Goal: Task Accomplishment & Management: Use online tool/utility

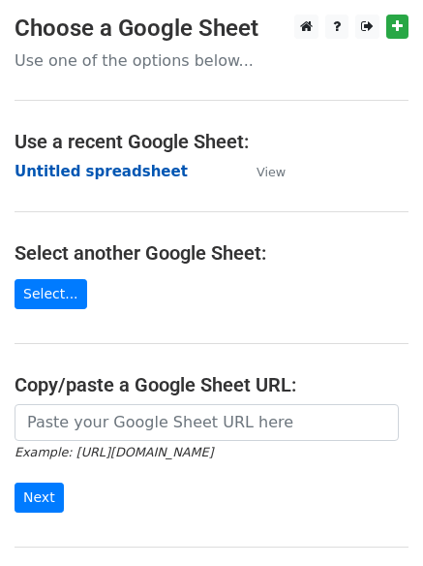
click at [133, 168] on strong "Untitled spreadsheet" at bounding box center [101, 171] width 173 height 17
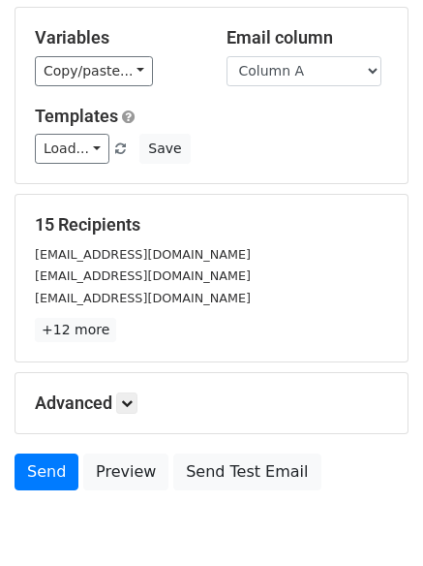
scroll to position [187, 0]
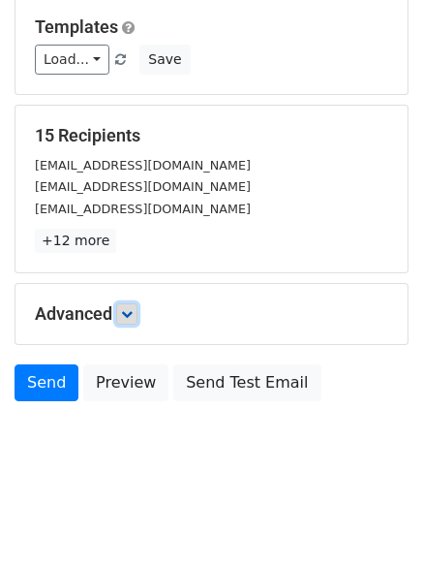
click at [138, 319] on link at bounding box center [126, 313] width 21 height 21
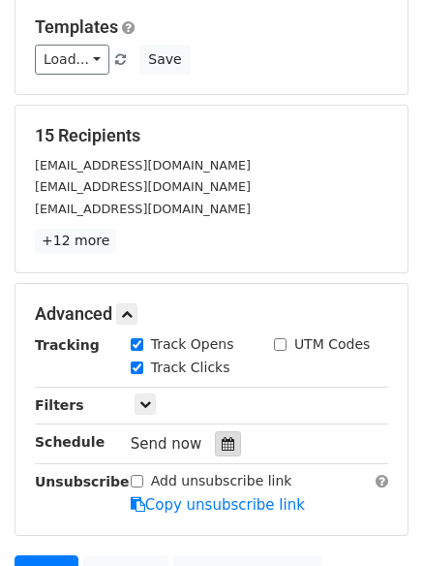
click at [224, 442] on icon at bounding box center [228, 444] width 13 height 14
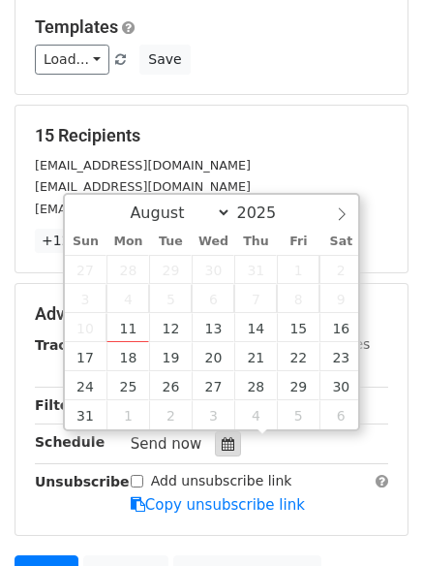
scroll to position [284, 0]
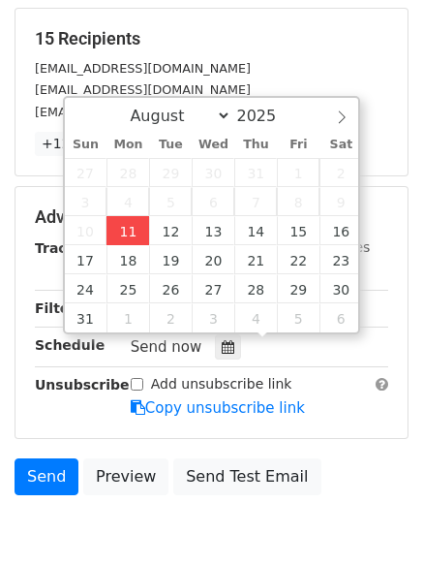
type input "2025-08-11 12:00"
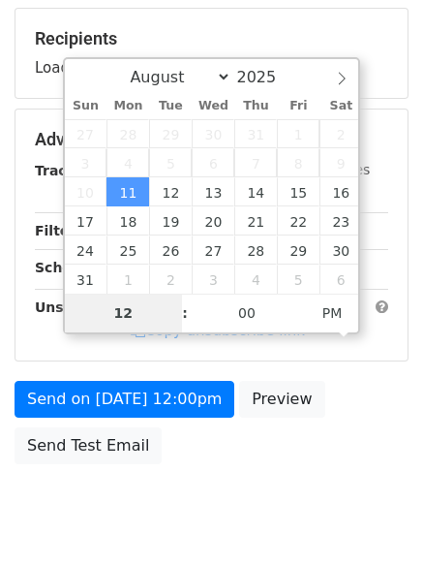
type input "4"
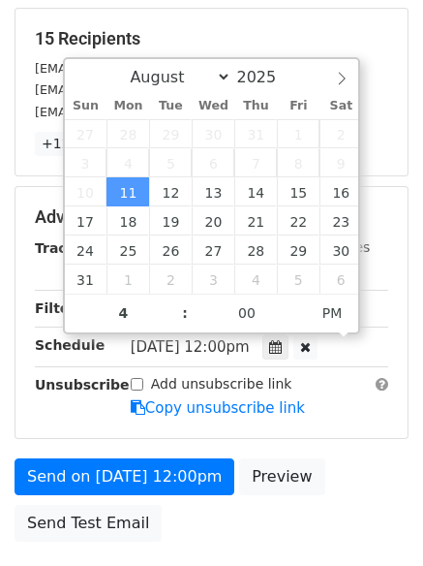
type input "2025-08-11 16:00"
click at [236, 507] on div "Send on Aug 11 at 12:00pm Preview Send Test Email" at bounding box center [211, 504] width 423 height 93
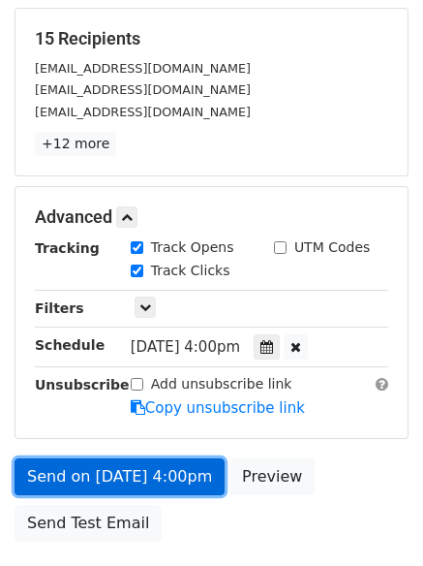
click at [190, 467] on link "Send on Aug 11 at 4:00pm" at bounding box center [120, 476] width 210 height 37
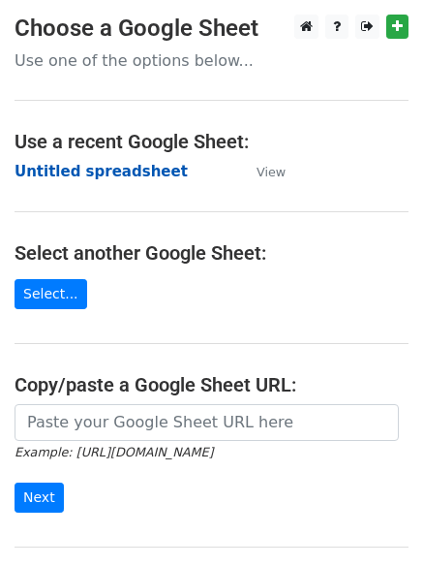
click at [146, 174] on strong "Untitled spreadsheet" at bounding box center [101, 171] width 173 height 17
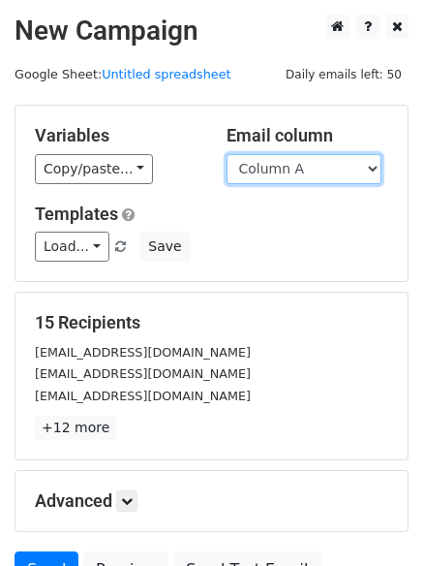
drag, startPoint x: 0, startPoint y: 0, endPoint x: 291, endPoint y: 171, distance: 337.4
click at [292, 165] on select "Column A Column B Column C" at bounding box center [304, 169] width 155 height 30
click at [301, 172] on select "Column A Column B Column C" at bounding box center [304, 169] width 155 height 30
select select "Column B"
click at [227, 154] on select "Column A Column B Column C" at bounding box center [304, 169] width 155 height 30
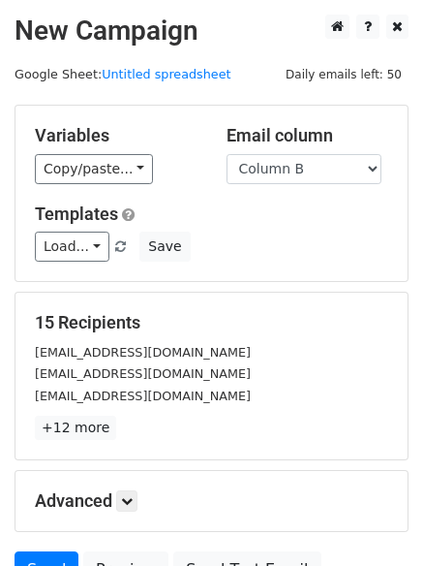
click at [293, 221] on h5 "Templates" at bounding box center [212, 213] width 354 height 21
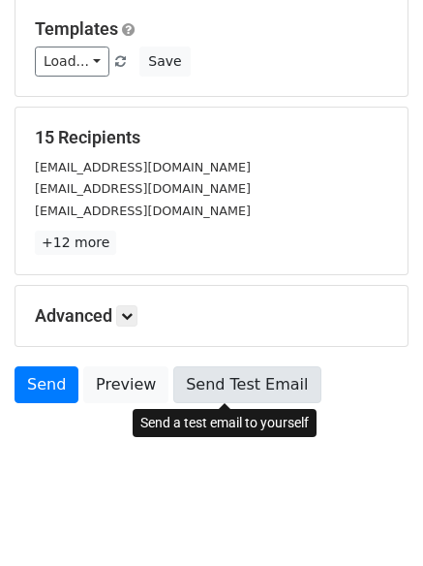
scroll to position [187, 0]
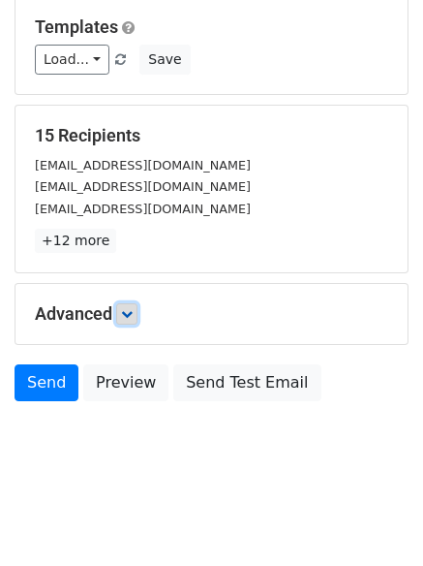
click at [125, 319] on icon at bounding box center [127, 314] width 12 height 12
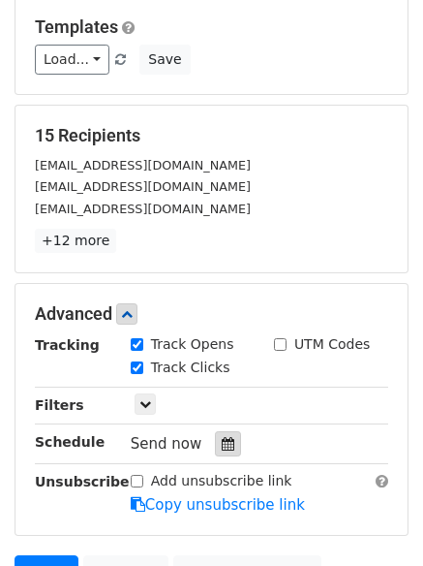
click at [222, 441] on icon at bounding box center [228, 444] width 13 height 14
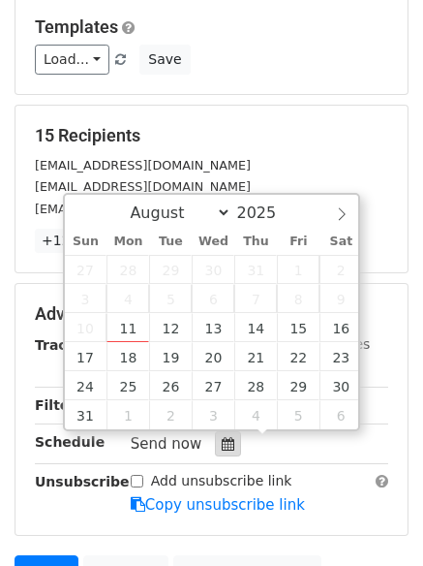
scroll to position [284, 0]
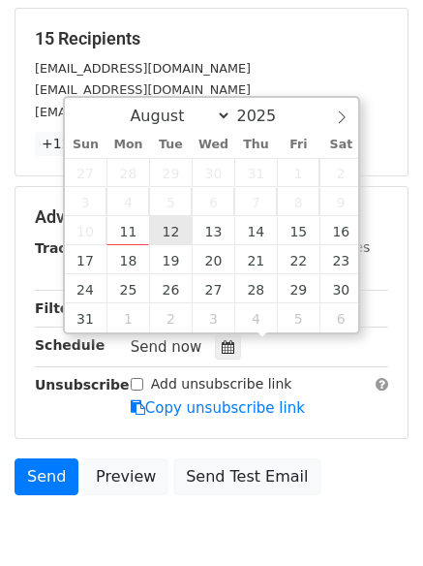
type input "2025-08-12 12:00"
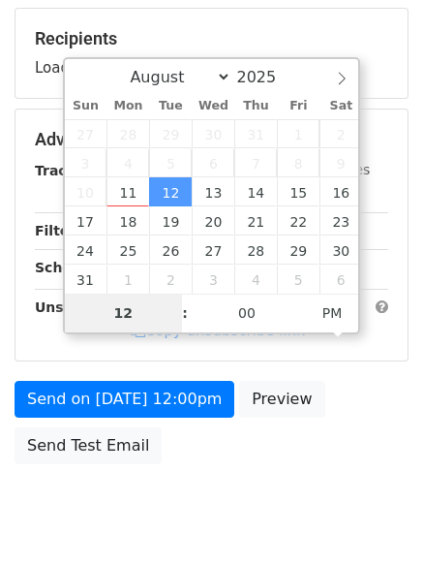
type input "5"
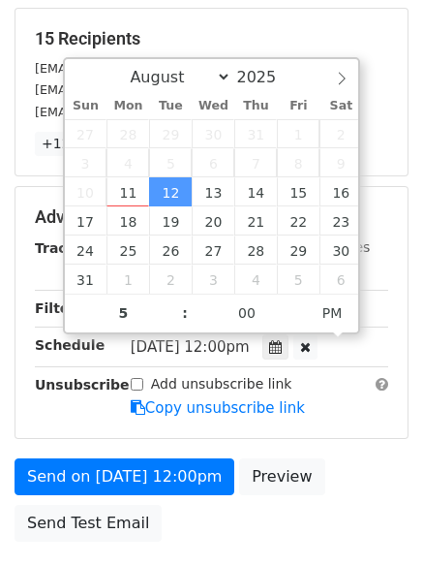
type input "2025-08-12 17:00"
click at [216, 529] on div "Send on Aug 12 at 12:00pm Preview Send Test Email" at bounding box center [211, 504] width 423 height 93
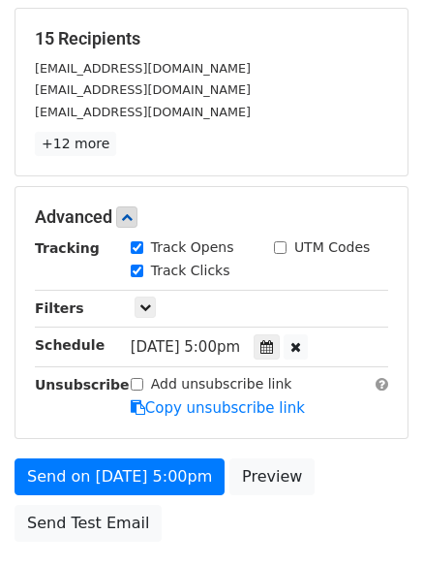
click at [187, 452] on form "Variables Copy/paste... {{Column A}} {{Column B}} {{Column C}} Email column Col…" at bounding box center [212, 186] width 394 height 730
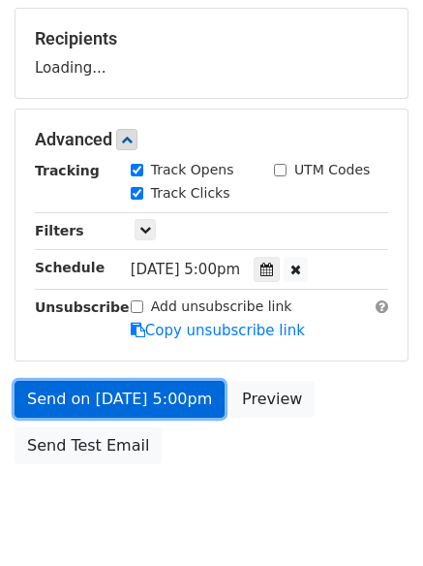
click at [179, 470] on div "Send on Aug 12 at 5:00pm Preview Send Test Email" at bounding box center [211, 427] width 423 height 93
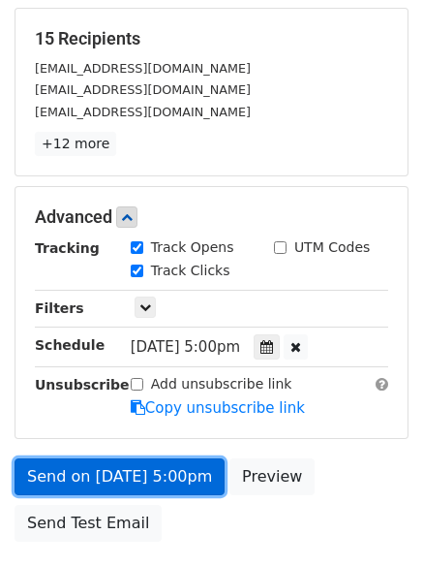
click at [136, 483] on link "Send on Aug 12 at 5:00pm" at bounding box center [120, 476] width 210 height 37
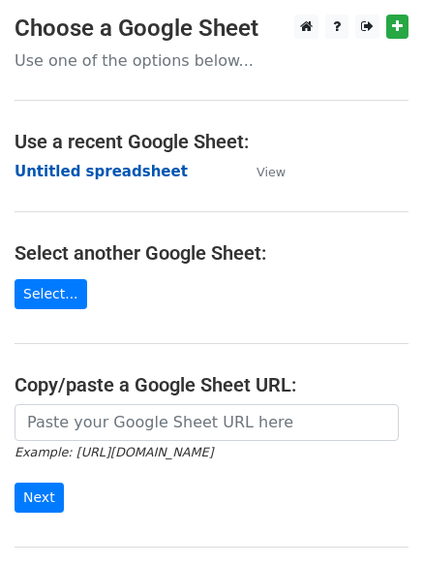
click at [134, 163] on strong "Untitled spreadsheet" at bounding box center [101, 171] width 173 height 17
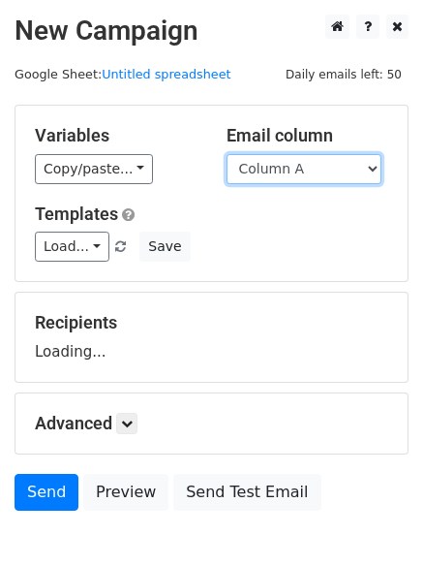
click at [316, 171] on select "Column A Column B Column C" at bounding box center [304, 169] width 155 height 30
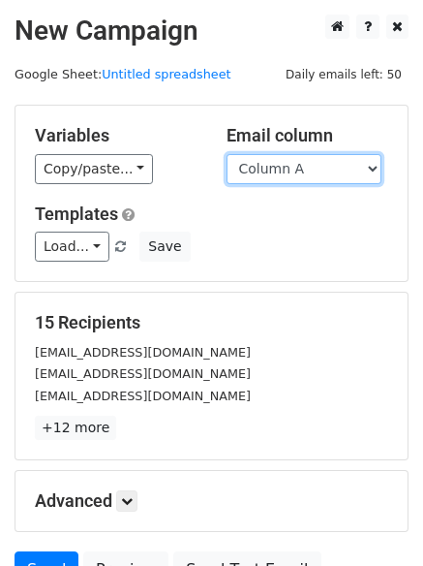
click at [303, 172] on select "Column A Column B Column C" at bounding box center [304, 169] width 155 height 30
select select "Column C"
click at [227, 154] on select "Column A Column B Column C" at bounding box center [304, 169] width 155 height 30
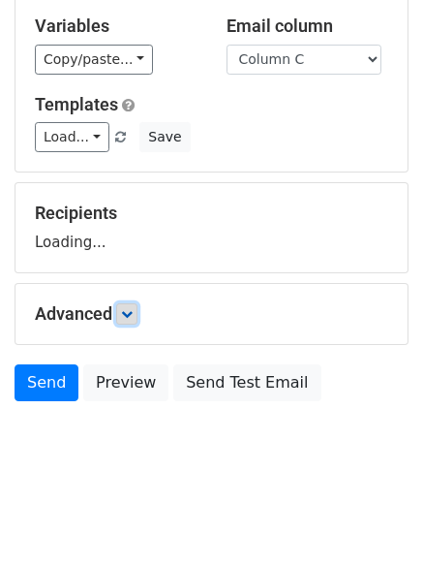
click at [134, 322] on link at bounding box center [126, 313] width 21 height 21
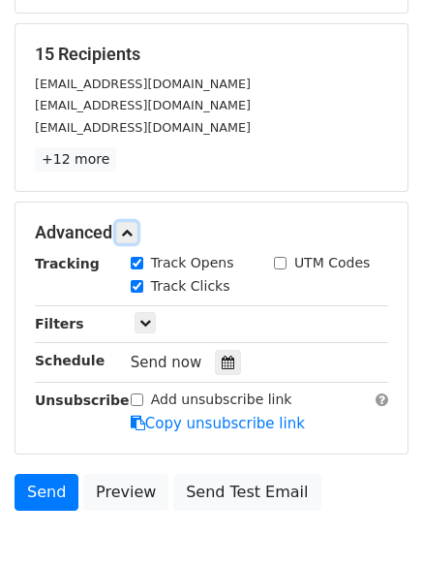
scroll to position [277, 0]
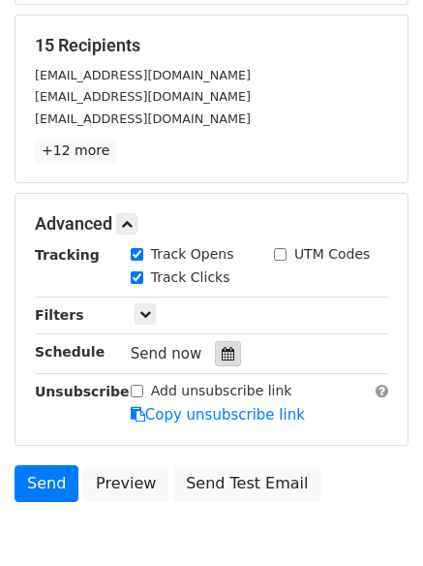
click at [220, 343] on div at bounding box center [228, 353] width 26 height 25
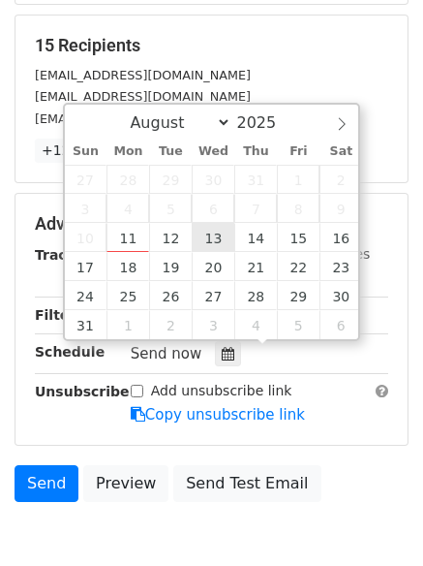
type input "2025-08-13 12:00"
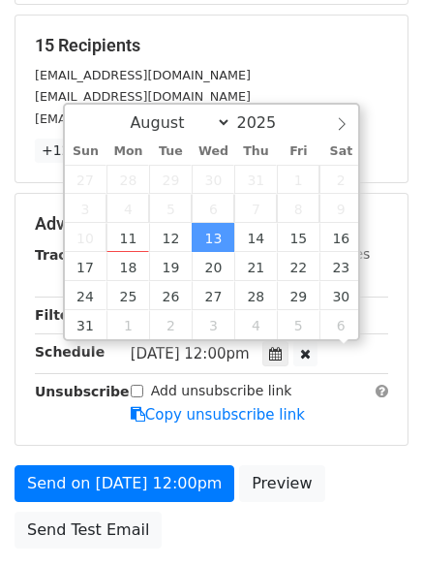
scroll to position [1, 0]
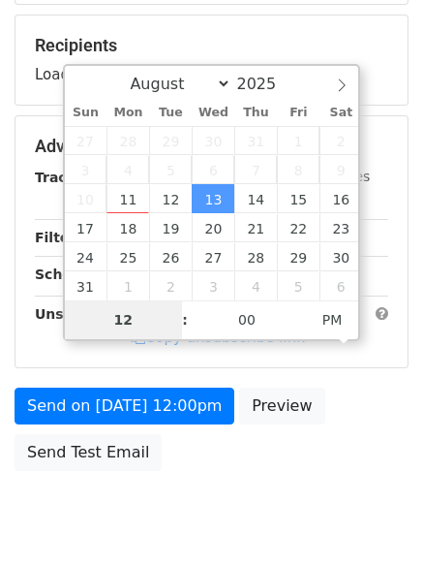
type input "6"
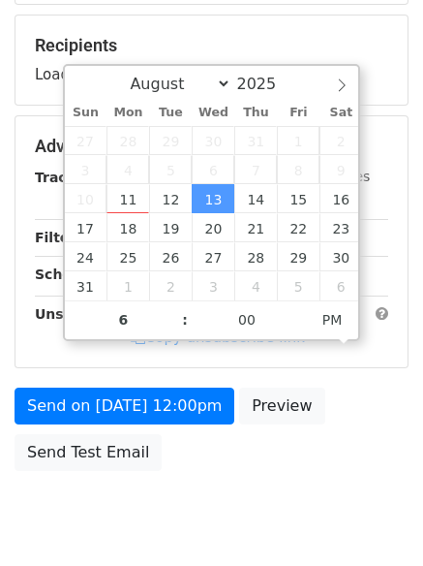
type input "2025-08-13 18:00"
click at [175, 507] on body "New Campaign Daily emails left: 50 Google Sheet: Untitled spreadsheet Variables…" at bounding box center [211, 147] width 423 height 820
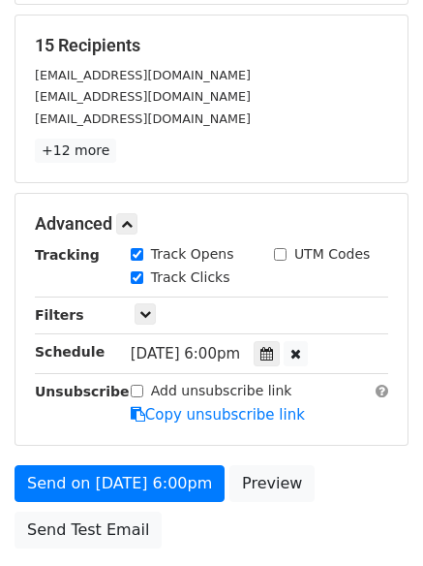
click at [170, 460] on form "Variables Copy/paste... {{Column A}} {{Column B}} {{Column C}} Email column Col…" at bounding box center [212, 193] width 394 height 730
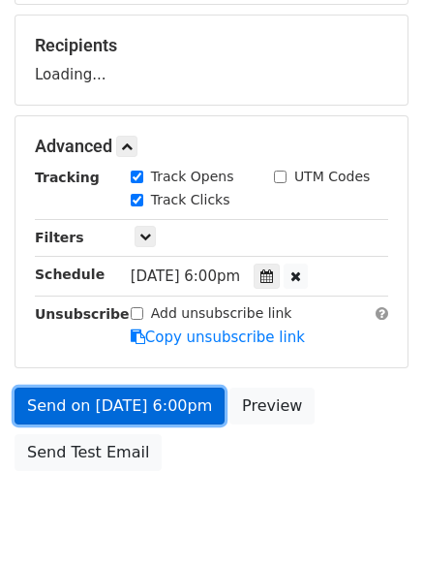
click at [172, 407] on link "Send on Aug 13 at 6:00pm" at bounding box center [120, 405] width 210 height 37
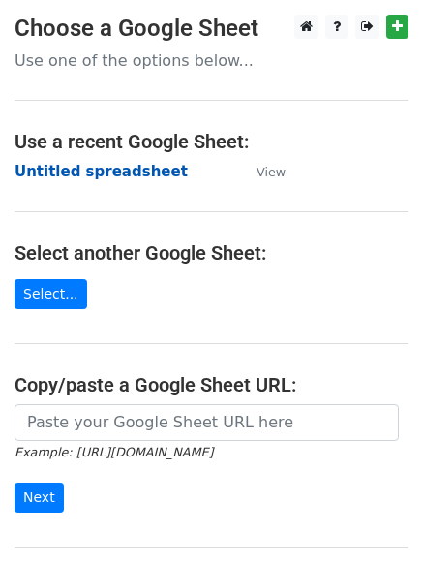
click at [130, 177] on strong "Untitled spreadsheet" at bounding box center [101, 171] width 173 height 17
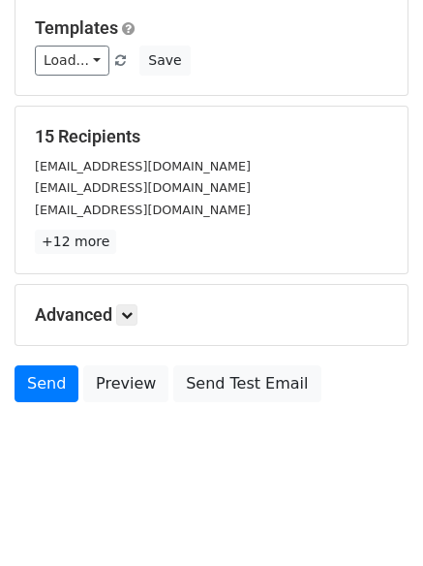
scroll to position [187, 0]
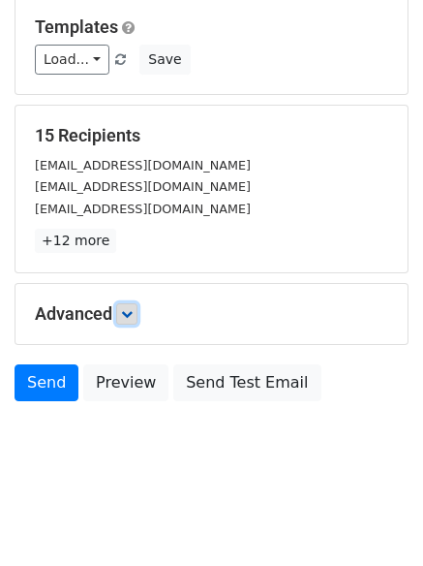
click at [127, 319] on icon at bounding box center [127, 314] width 12 height 12
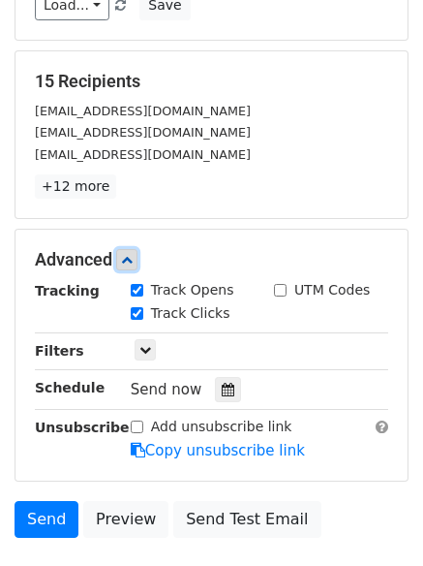
scroll to position [332, 0]
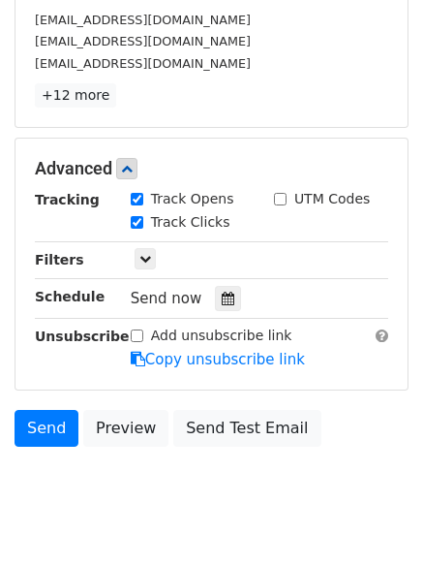
click at [223, 313] on div "Tracking Track Opens UTM Codes Track Clicks Filters Only include spreadsheet ro…" at bounding box center [212, 279] width 354 height 181
click at [222, 297] on icon at bounding box center [228, 299] width 13 height 14
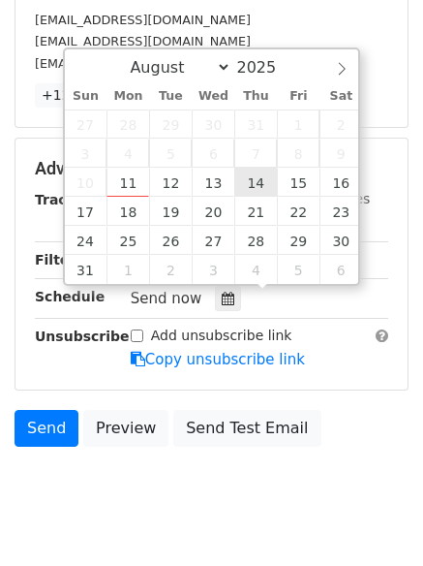
type input "[DATE] 12:00"
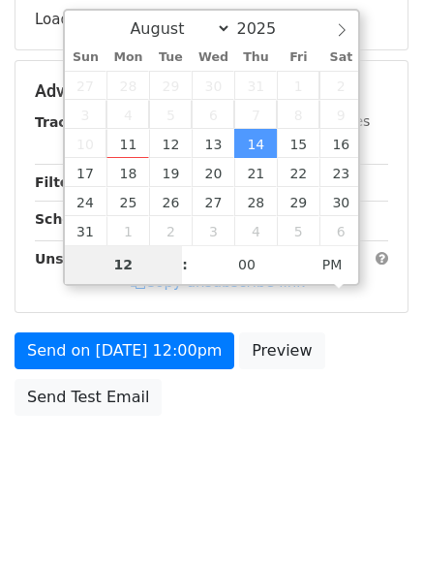
type input "7"
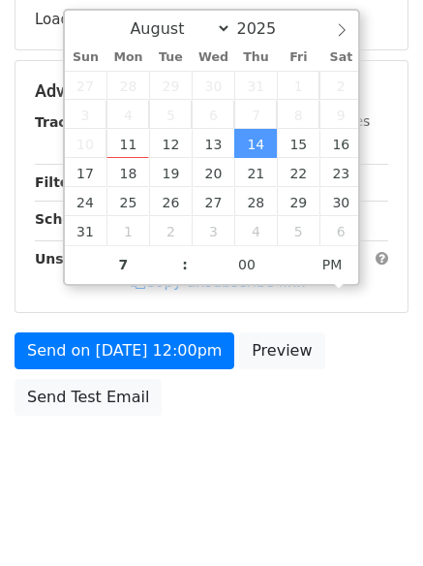
type input "[DATE] 19:00"
click at [248, 466] on body "New Campaign Daily emails left: 50 Google Sheet: Untitled spreadsheet Variables…" at bounding box center [211, 92] width 423 height 820
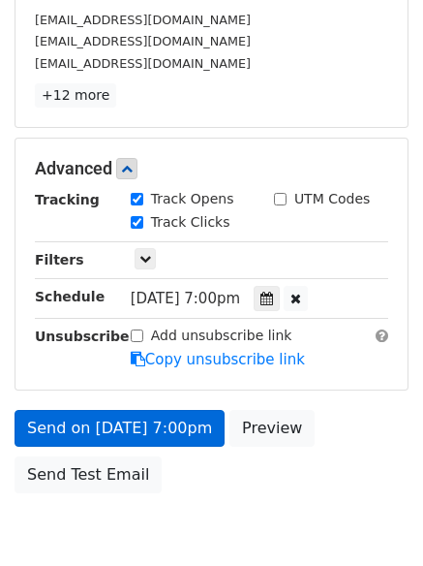
click at [190, 422] on div "Send on Aug 14 at 7:00pm Preview Send Test Email" at bounding box center [211, 456] width 423 height 93
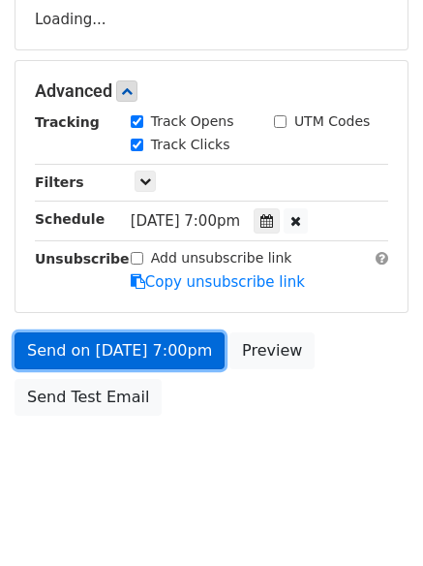
click at [197, 366] on link "Send on Aug 14 at 7:00pm" at bounding box center [120, 350] width 210 height 37
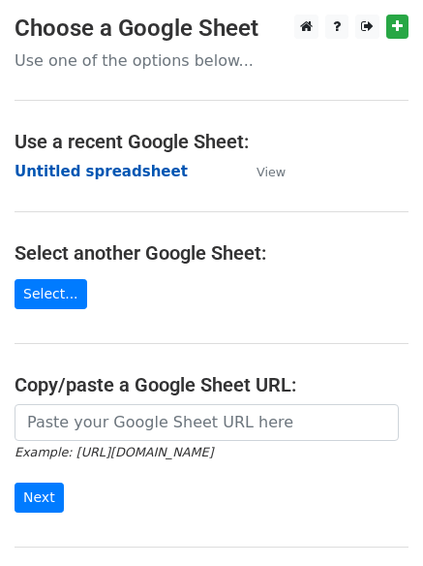
click at [139, 171] on strong "Untitled spreadsheet" at bounding box center [101, 171] width 173 height 17
click at [322, 177] on main "Choose a Google Sheet Use one of the options below... Use a recent Google Sheet…" at bounding box center [211, 316] width 423 height 602
click at [307, 169] on main "Choose a Google Sheet Use one of the options below... Use a recent Google Sheet…" at bounding box center [211, 316] width 423 height 602
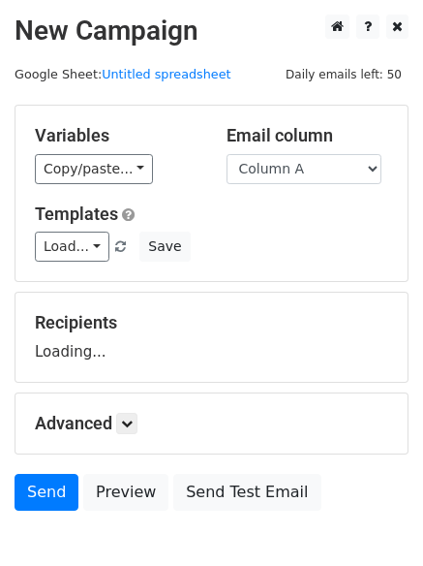
select select "Column B"
click at [227, 154] on select "Column A Column B Column C" at bounding box center [304, 169] width 155 height 30
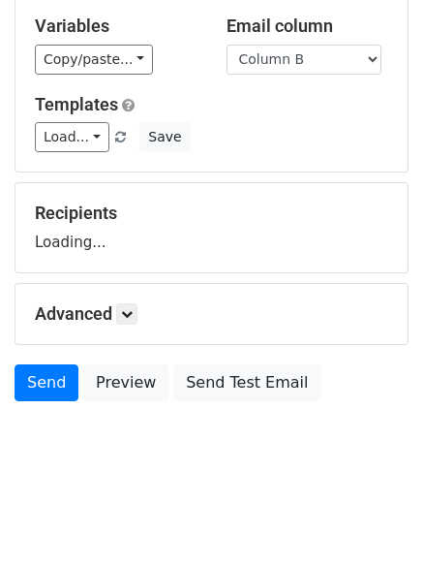
scroll to position [109, 0]
click at [118, 307] on h5 "Advanced" at bounding box center [212, 313] width 354 height 21
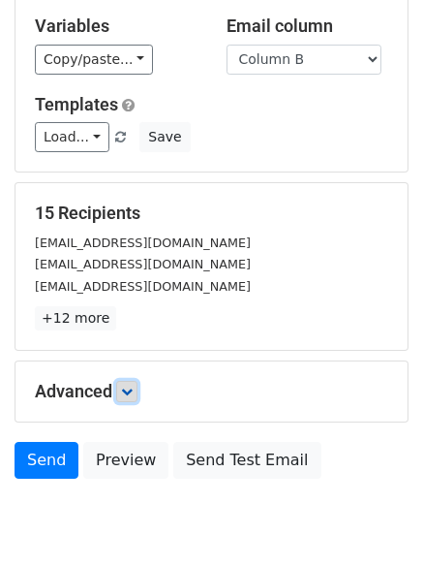
click at [133, 322] on form "Variables Copy/paste... {{Column A}} {{Column B}} {{Column C}} Email column Col…" at bounding box center [212, 241] width 394 height 493
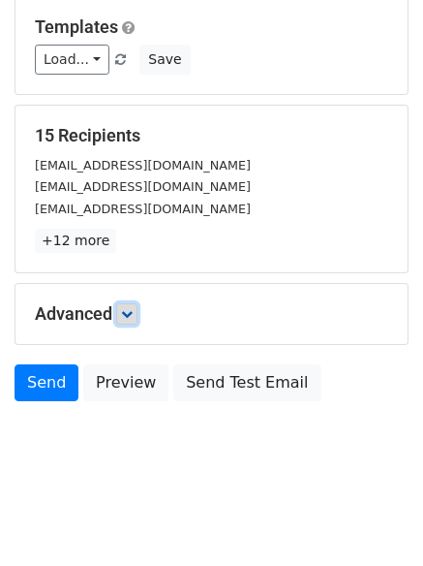
click at [132, 320] on link at bounding box center [126, 313] width 21 height 21
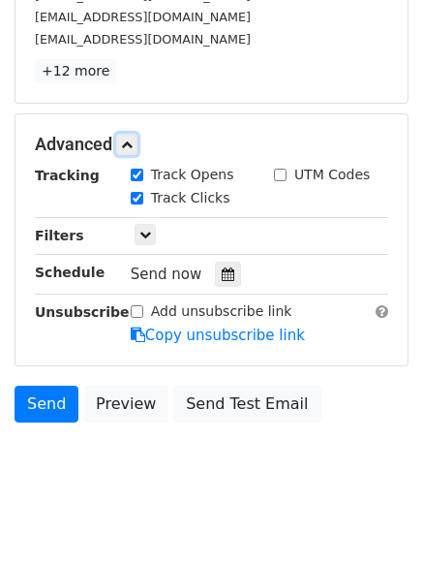
scroll to position [357, 0]
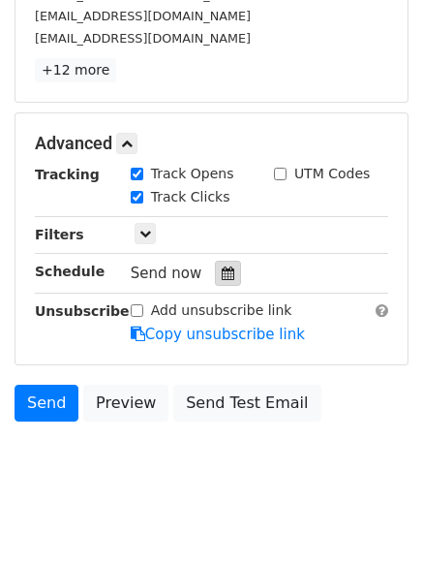
click at [226, 276] on div at bounding box center [228, 273] width 26 height 25
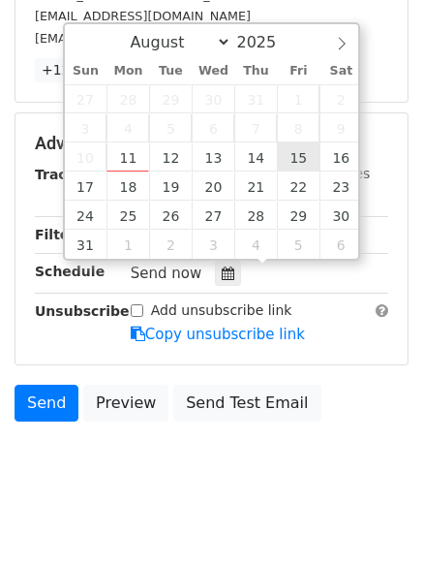
type input "[DATE] 12:00"
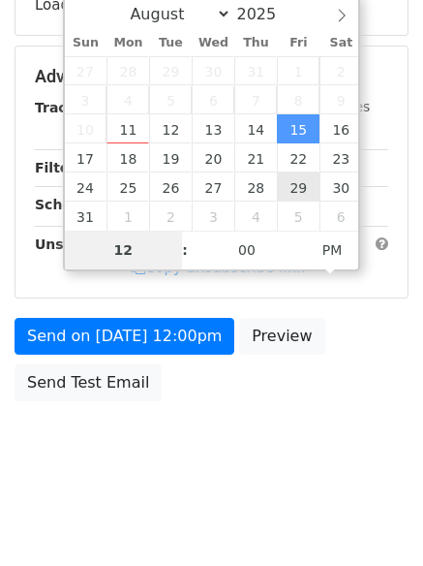
scroll to position [346, 0]
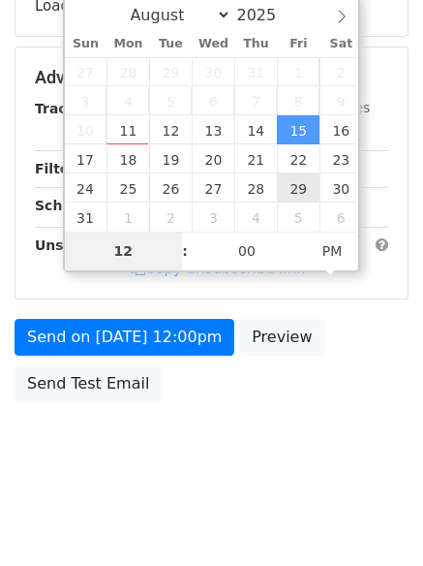
type input "8"
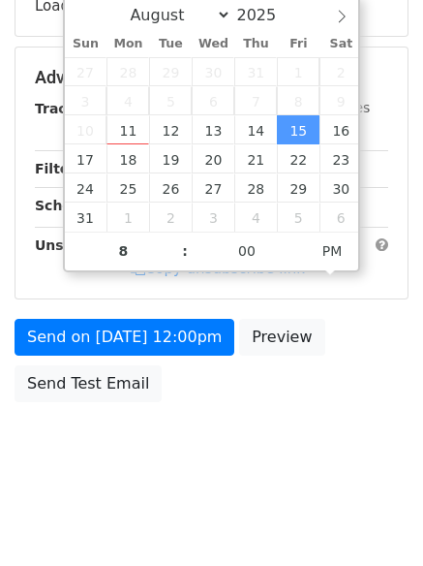
type input "[DATE] 20:00"
click at [252, 490] on html "New Campaign Daily emails left: 50 Google Sheet: Untitled spreadsheet Variables…" at bounding box center [211, 110] width 423 height 912
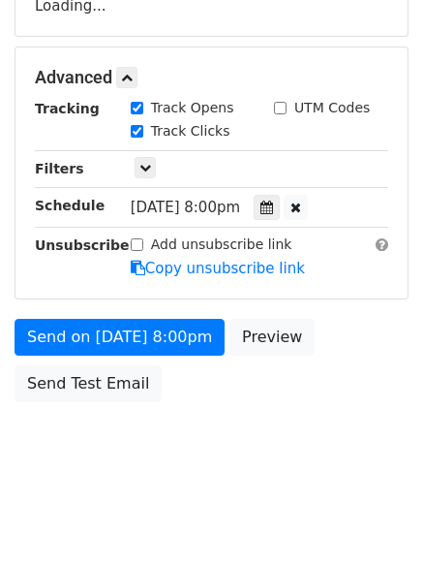
click at [183, 420] on body "New Campaign Daily emails left: 50 Google Sheet: Untitled spreadsheet Variables…" at bounding box center [211, 79] width 423 height 820
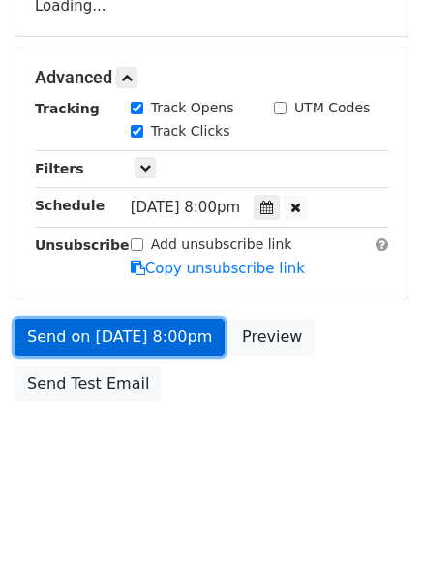
click at [183, 327] on link "Send on [DATE] 8:00pm" at bounding box center [120, 337] width 210 height 37
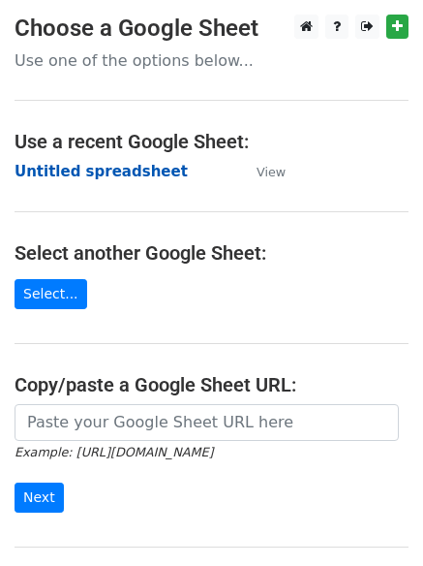
click at [101, 170] on strong "Untitled spreadsheet" at bounding box center [101, 171] width 173 height 17
click at [321, 181] on main "Choose a Google Sheet Use one of the options below... Use a recent Google Sheet…" at bounding box center [211, 316] width 423 height 602
click at [318, 169] on main "Choose a Google Sheet Use one of the options below... Use a recent Google Sheet…" at bounding box center [211, 316] width 423 height 602
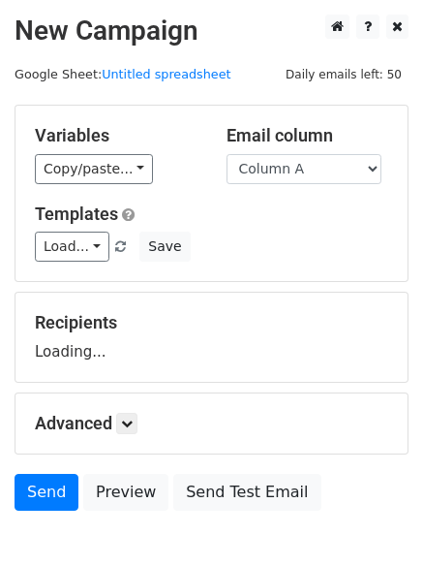
click at [318, 169] on select "Column A Column B Column C" at bounding box center [304, 169] width 155 height 30
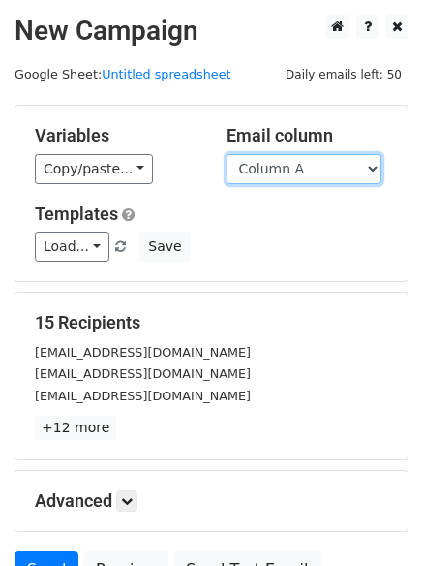
click at [318, 173] on select "Column A Column B Column C" at bounding box center [304, 169] width 155 height 30
select select "Column C"
click at [227, 154] on select "Column A Column B Column C" at bounding box center [304, 169] width 155 height 30
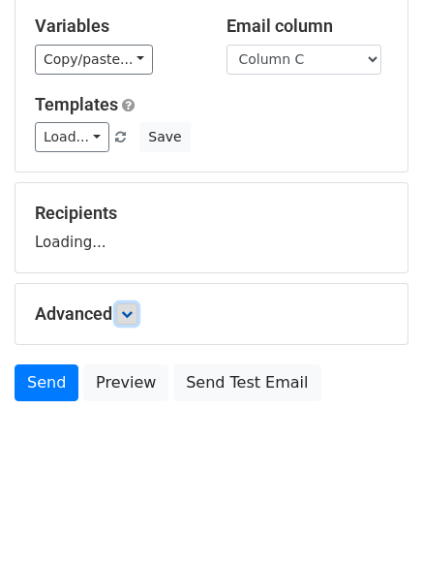
click at [121, 304] on link at bounding box center [126, 313] width 21 height 21
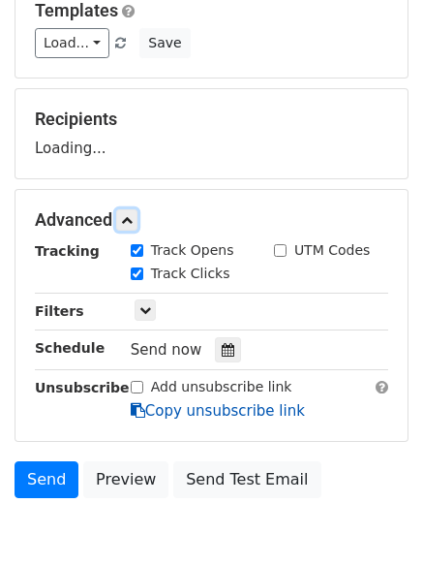
scroll to position [293, 0]
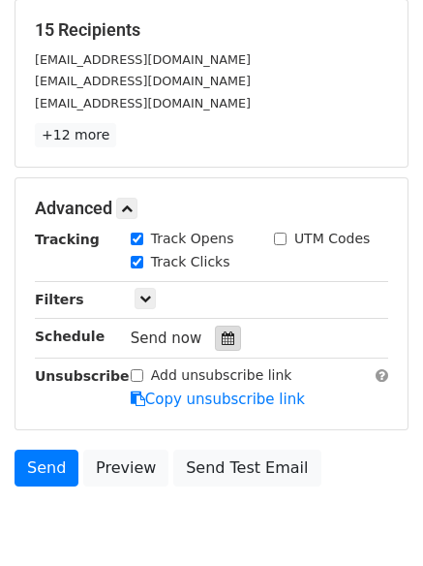
click at [223, 338] on icon at bounding box center [228, 338] width 13 height 14
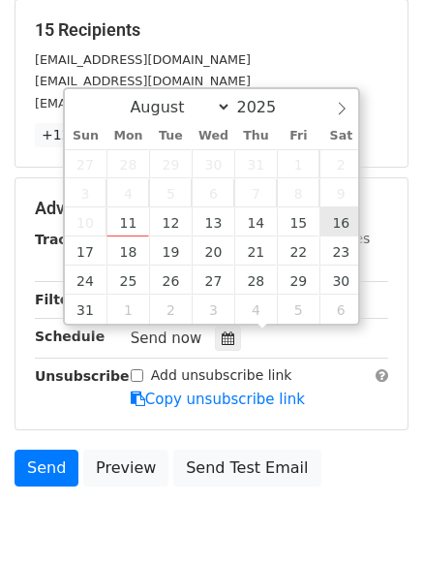
type input "[DATE] 12:00"
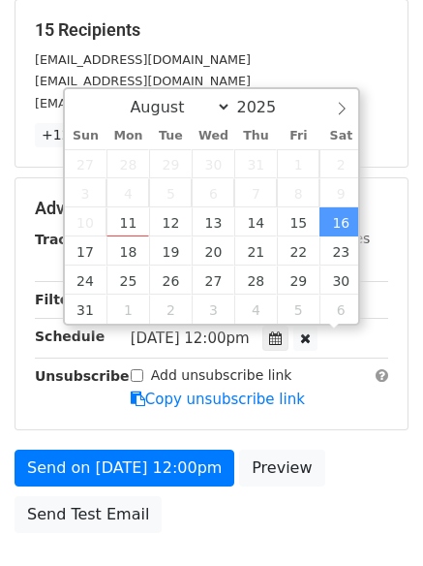
scroll to position [1, 0]
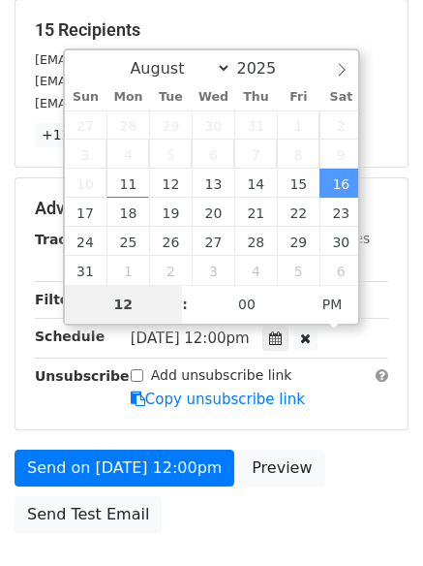
type input "9"
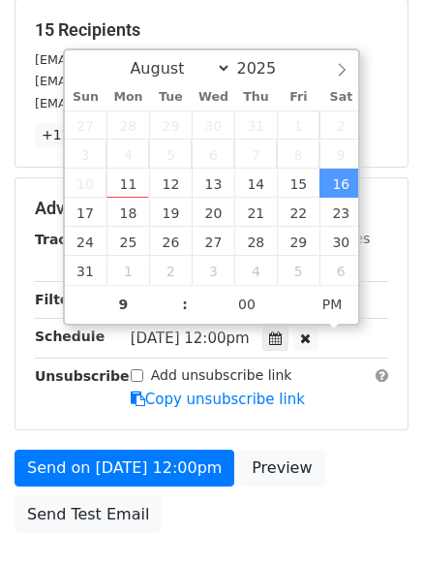
type input "2025-08-16 21:00"
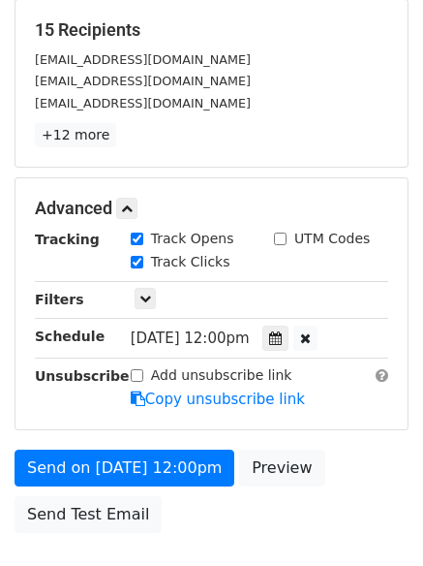
click at [336, 426] on div "Advanced Tracking Track Opens UTM Codes Track Clicks Filters Only include sprea…" at bounding box center [211, 303] width 392 height 251
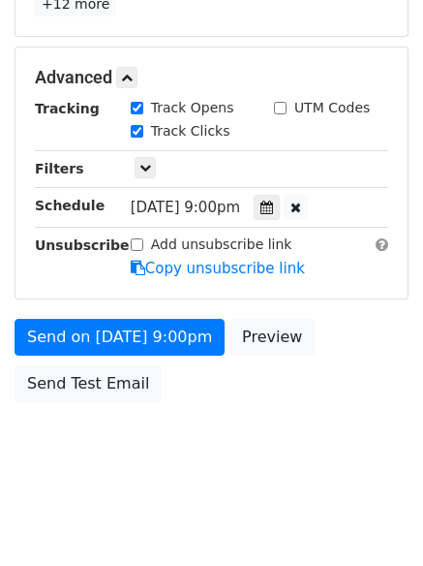
scroll to position [346, 0]
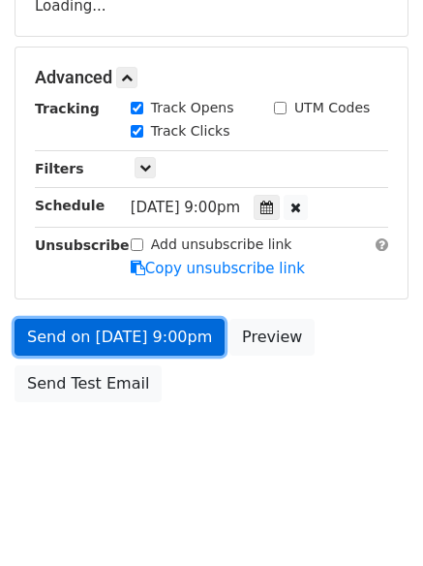
click at [170, 340] on link "Send on Aug 16 at 9:00pm" at bounding box center [120, 337] width 210 height 37
